Goal: Check status: Check status

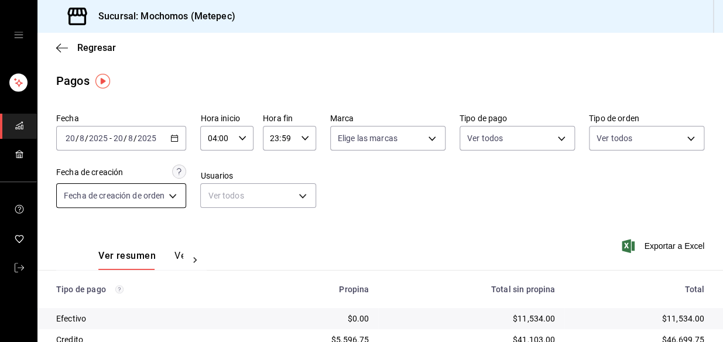
drag, startPoint x: 132, startPoint y: 170, endPoint x: 139, endPoint y: 184, distance: 16.0
click at [138, 178] on div "Fecha de creación Fecha de creación de orden ORDER" at bounding box center [121, 185] width 130 height 43
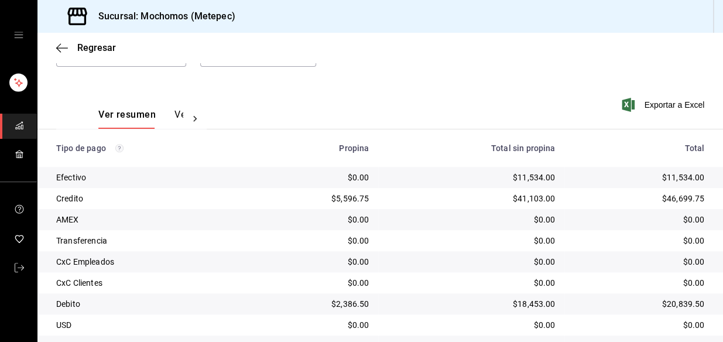
scroll to position [196, 0]
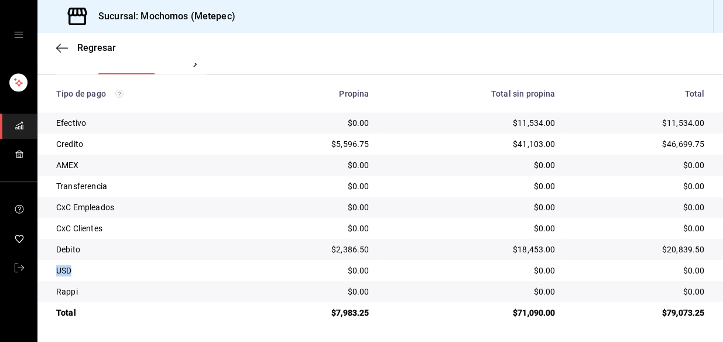
drag, startPoint x: 56, startPoint y: 267, endPoint x: 93, endPoint y: 272, distance: 37.2
click at [93, 272] on div "USD" at bounding box center [149, 270] width 186 height 12
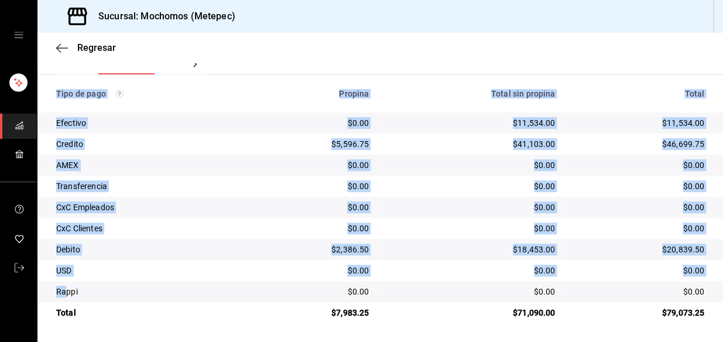
drag, startPoint x: 64, startPoint y: 290, endPoint x: 104, endPoint y: 328, distance: 54.6
click at [104, 328] on main "Regresar Pagos Fecha 2025-08-20 20 / 8 / 2025 - 2025-08-20 20 / 8 / 2025 Hora i…" at bounding box center [379, 89] width 685 height 504
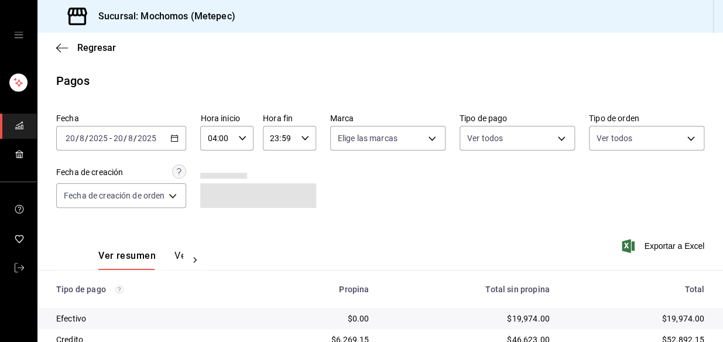
scroll to position [196, 0]
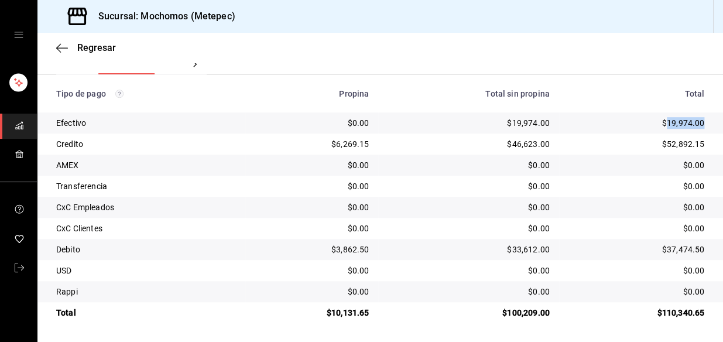
drag, startPoint x: 657, startPoint y: 121, endPoint x: 706, endPoint y: 116, distance: 49.4
click at [706, 116] on td "$19,974.00" at bounding box center [641, 122] width 164 height 21
click at [511, 147] on div "$46,623.00" at bounding box center [468, 144] width 162 height 12
click at [510, 149] on div "$46,623.00" at bounding box center [468, 144] width 162 height 12
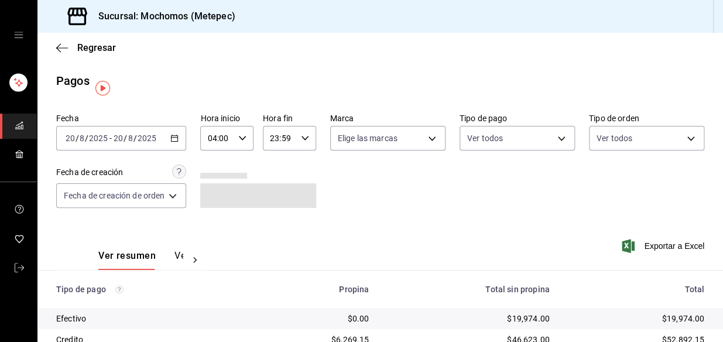
scroll to position [196, 0]
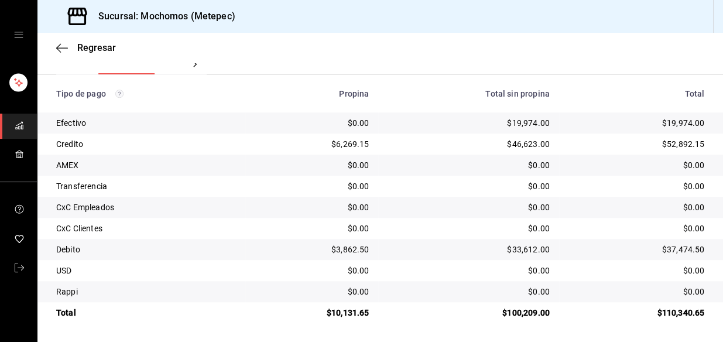
click at [344, 239] on td "$3,862.50" at bounding box center [311, 249] width 133 height 21
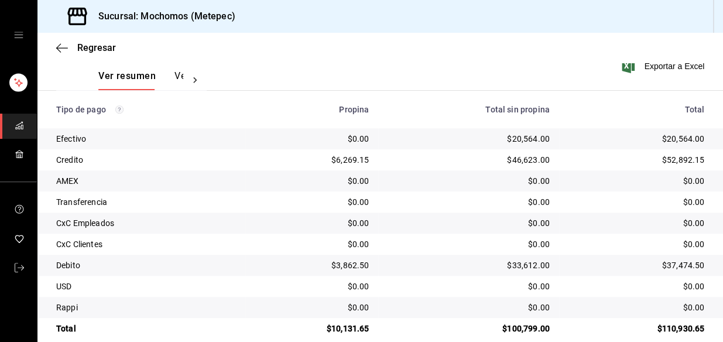
scroll to position [196, 0]
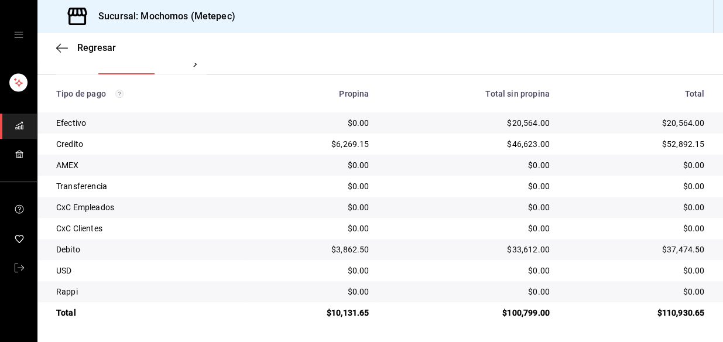
click at [567, 176] on td "$0.00" at bounding box center [641, 186] width 164 height 21
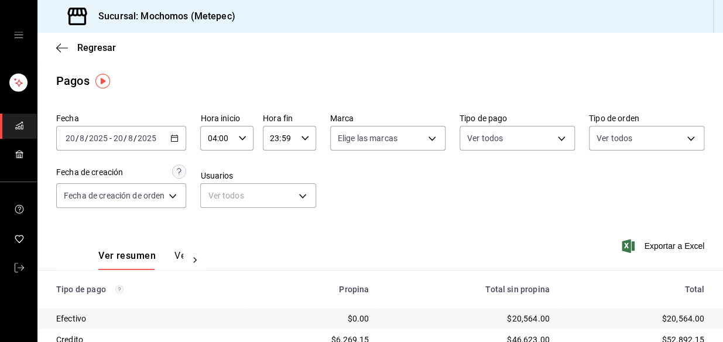
click at [174, 138] on icon "button" at bounding box center [174, 138] width 8 height 8
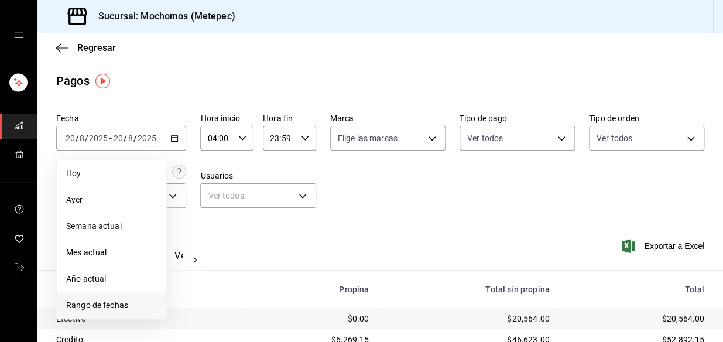
click at [107, 302] on span "Rango de fechas" at bounding box center [111, 305] width 91 height 12
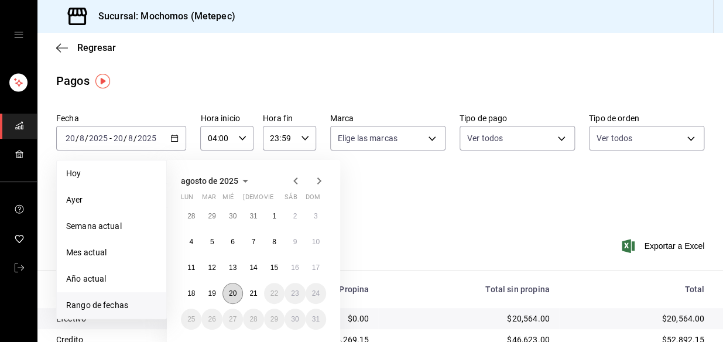
click at [232, 298] on button "20" at bounding box center [232, 293] width 20 height 21
click at [255, 291] on abbr "21" at bounding box center [253, 293] width 8 height 8
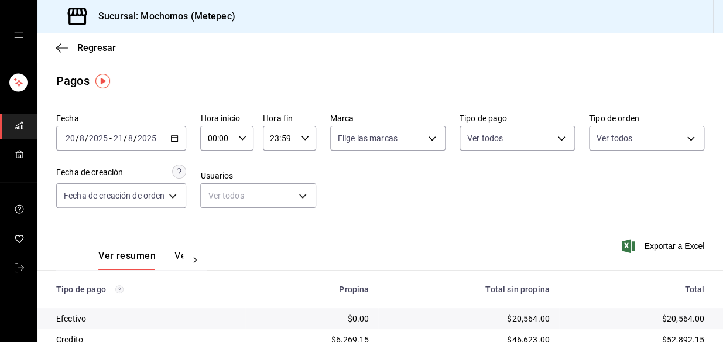
click at [236, 133] on div "00:00 Hora inicio" at bounding box center [226, 138] width 53 height 25
click at [217, 181] on button "04" at bounding box center [215, 174] width 22 height 23
type input "04:00"
click at [283, 140] on div at bounding box center [361, 171] width 723 height 342
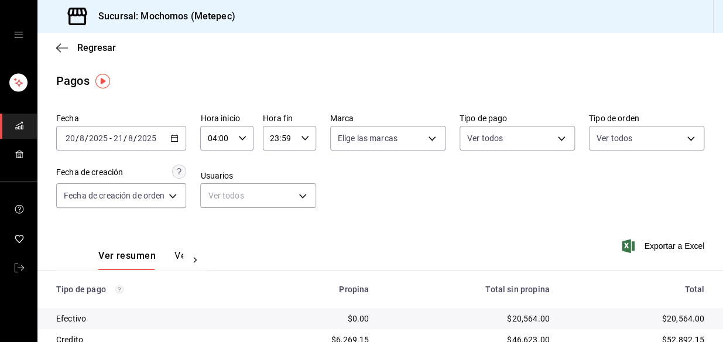
click at [305, 139] on icon "button" at bounding box center [305, 138] width 8 height 8
click at [279, 190] on button "03" at bounding box center [276, 199] width 22 height 23
type input "03:59"
click at [421, 180] on div at bounding box center [361, 171] width 723 height 342
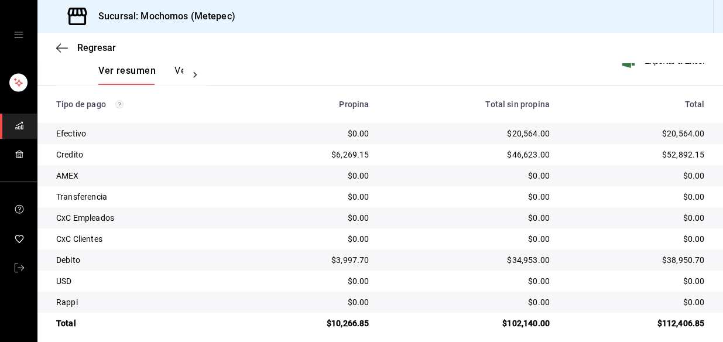
scroll to position [196, 0]
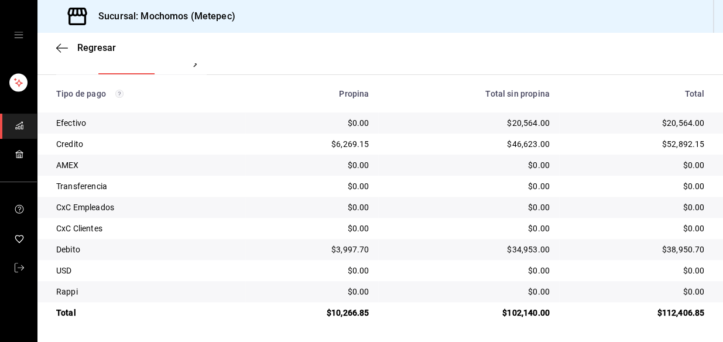
click at [270, 225] on div "$0.00" at bounding box center [312, 228] width 115 height 12
